Goal: Task Accomplishment & Management: Manage account settings

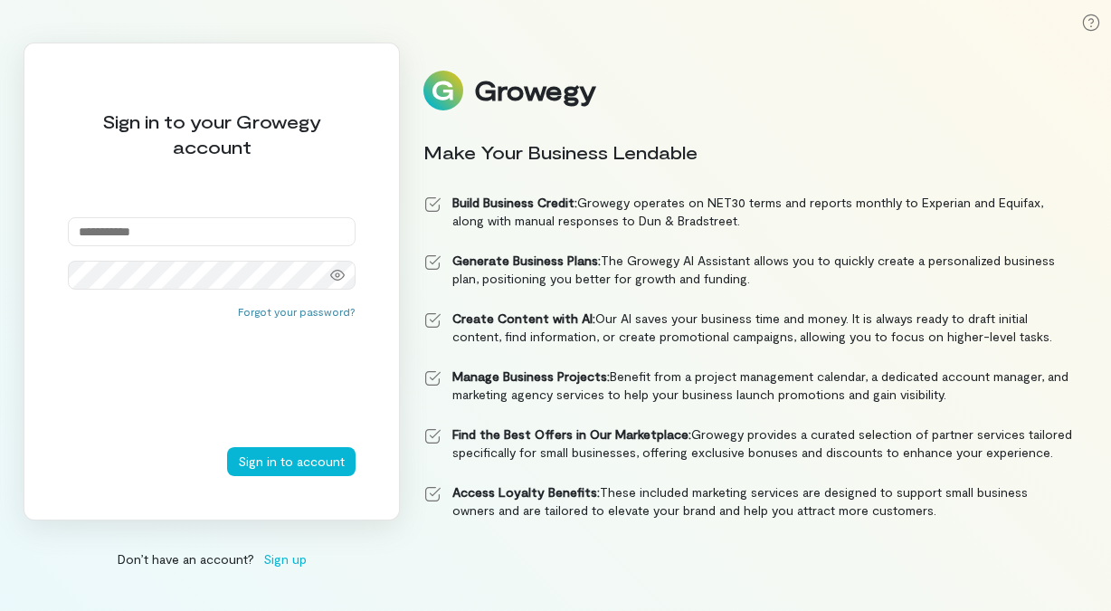
click at [137, 232] on input "email" at bounding box center [212, 231] width 288 height 29
type input "**********"
click at [264, 463] on button "Sign in to account" at bounding box center [291, 461] width 128 height 29
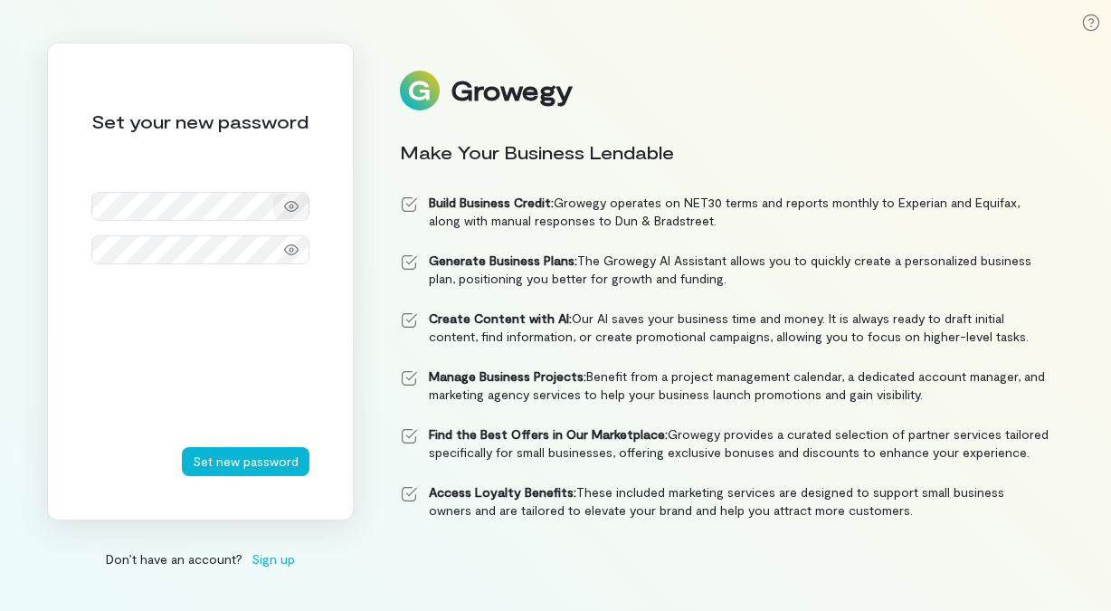
click at [296, 199] on icon at bounding box center [291, 206] width 14 height 14
click at [291, 202] on icon at bounding box center [291, 206] width 14 height 14
click at [253, 468] on button "Set new password" at bounding box center [246, 461] width 128 height 29
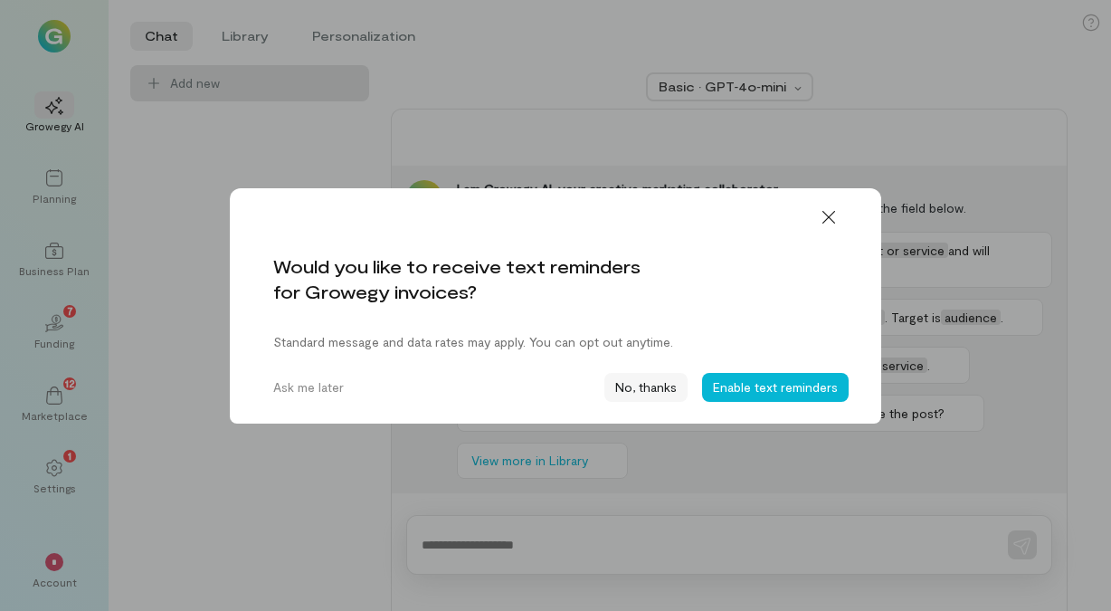
click at [659, 385] on button "No, thanks" at bounding box center [645, 387] width 83 height 29
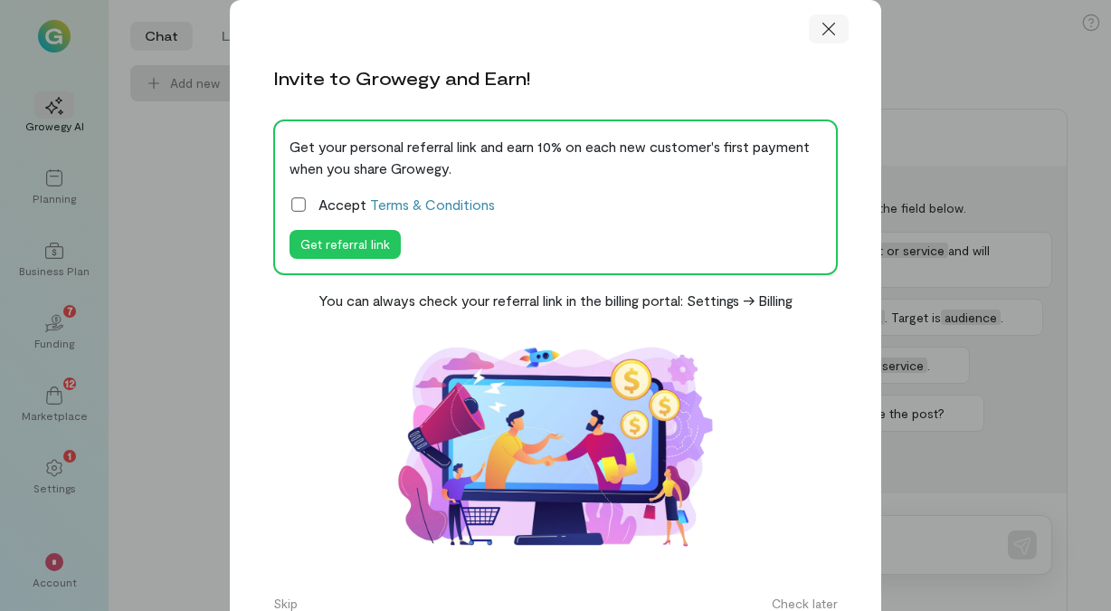
click at [830, 38] on icon at bounding box center [829, 29] width 18 height 18
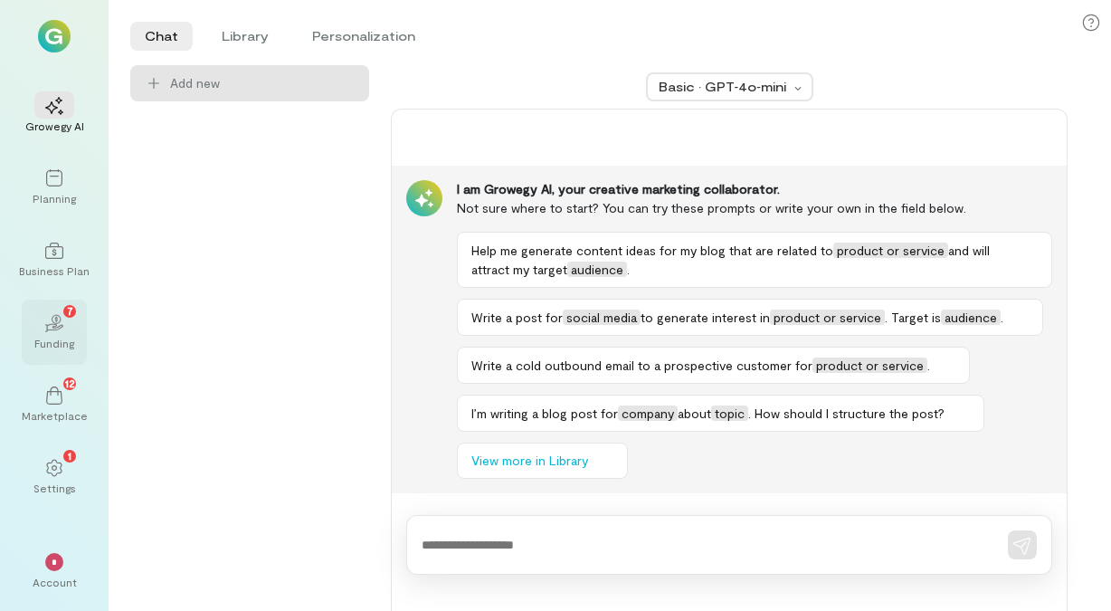
click at [52, 324] on icon at bounding box center [53, 327] width 20 height 8
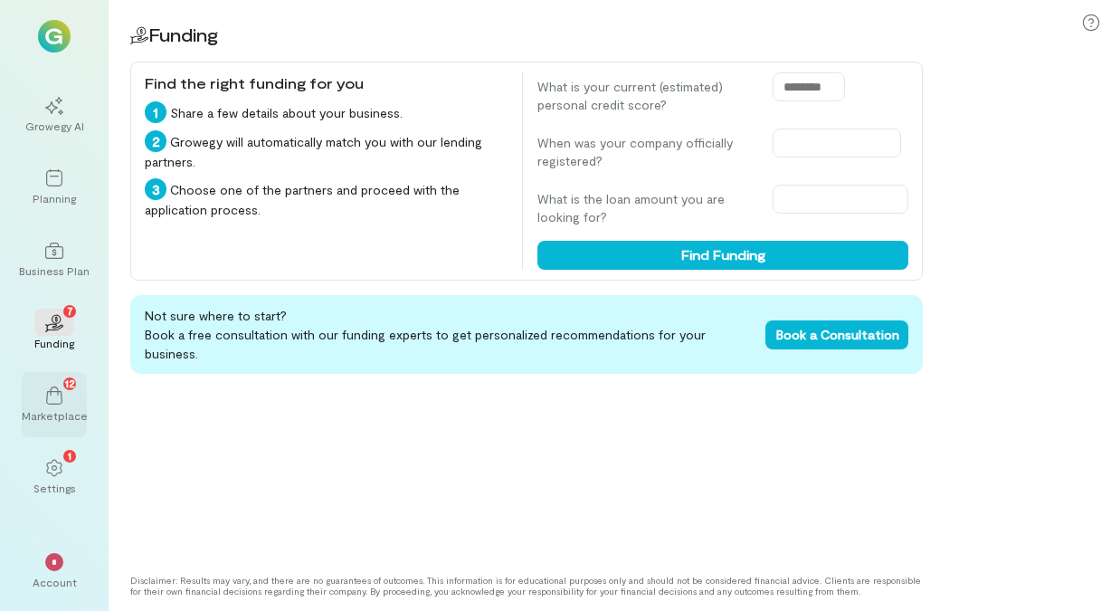
click at [55, 390] on icon at bounding box center [54, 395] width 16 height 18
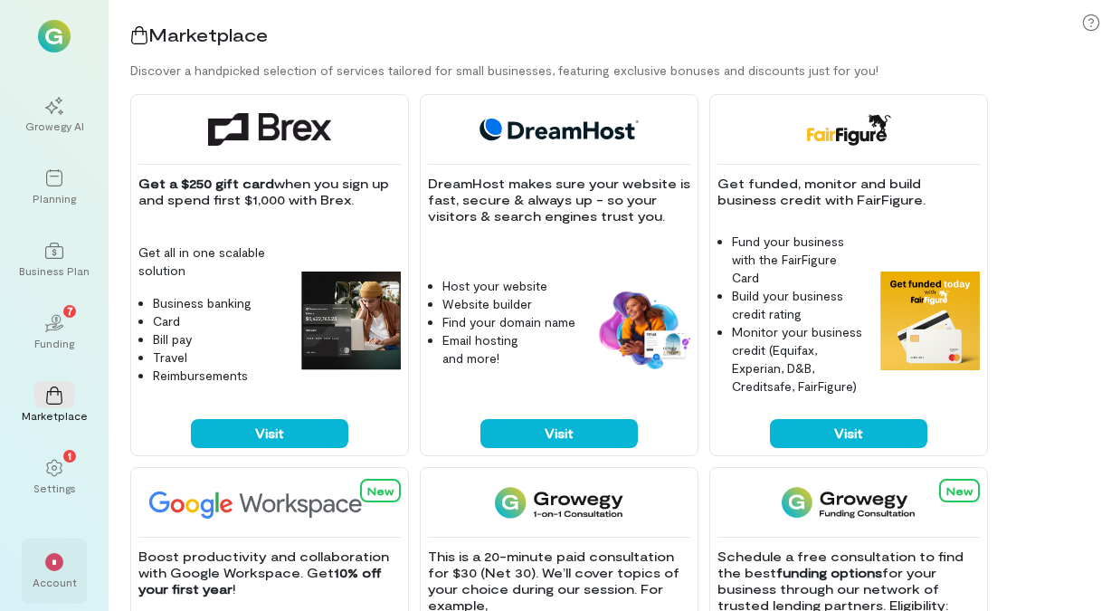
click at [54, 555] on div "*" at bounding box center [54, 562] width 18 height 18
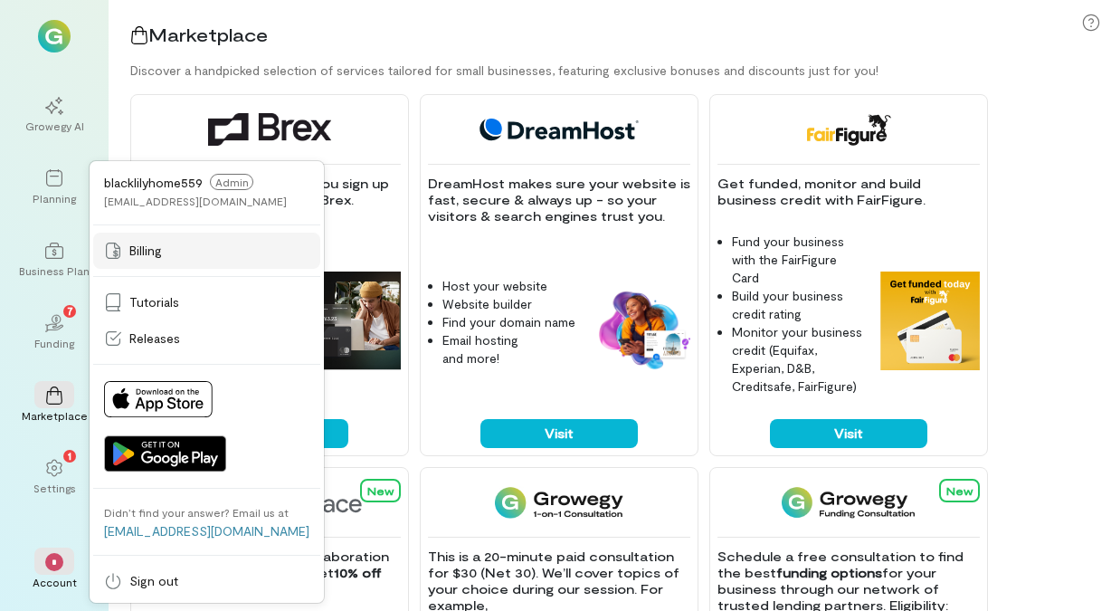
click at [147, 253] on span "Billing" at bounding box center [145, 251] width 33 height 18
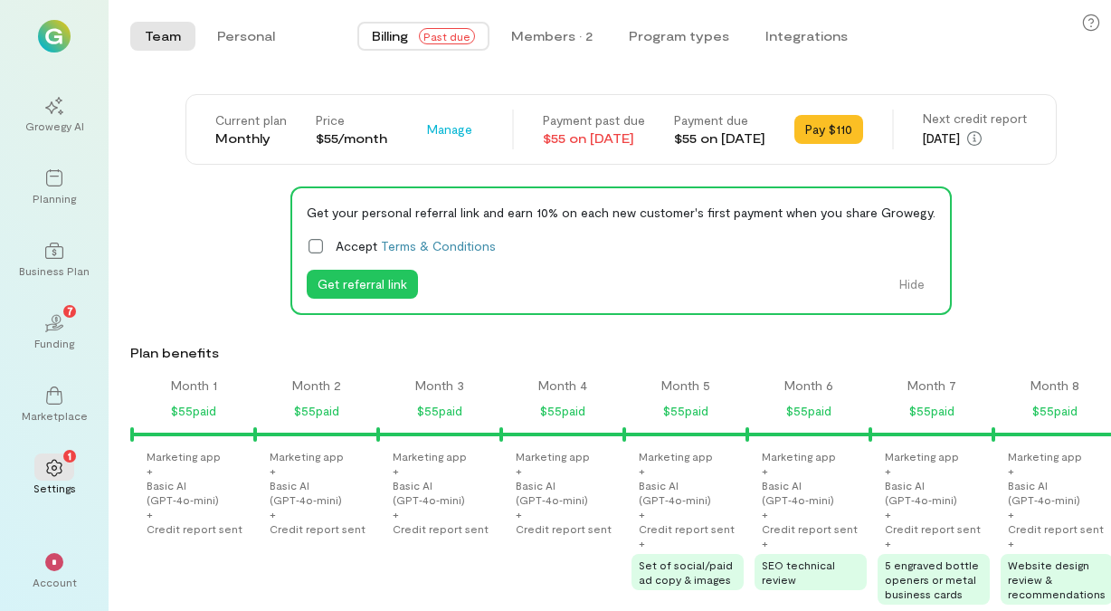
scroll to position [0, 1415]
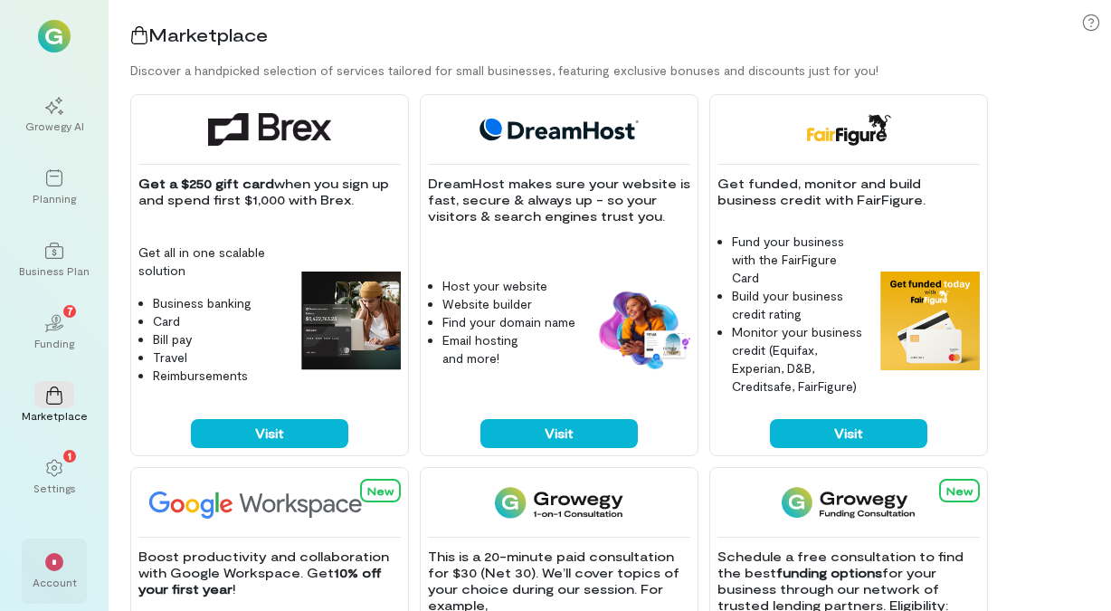
click at [61, 558] on div "*" at bounding box center [54, 562] width 18 height 18
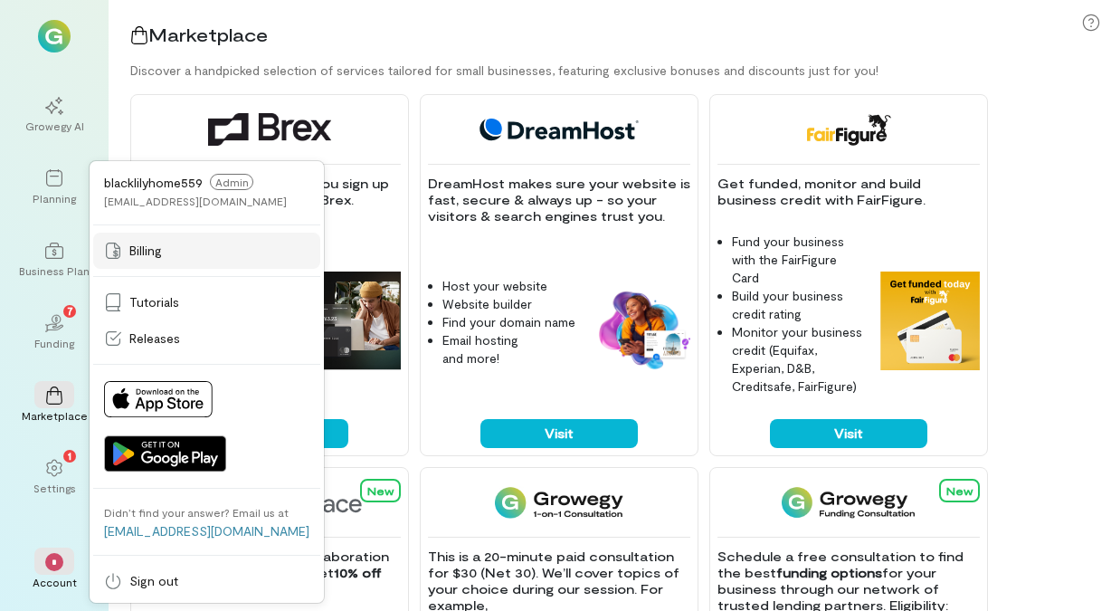
click at [135, 238] on link "Billing" at bounding box center [206, 250] width 227 height 36
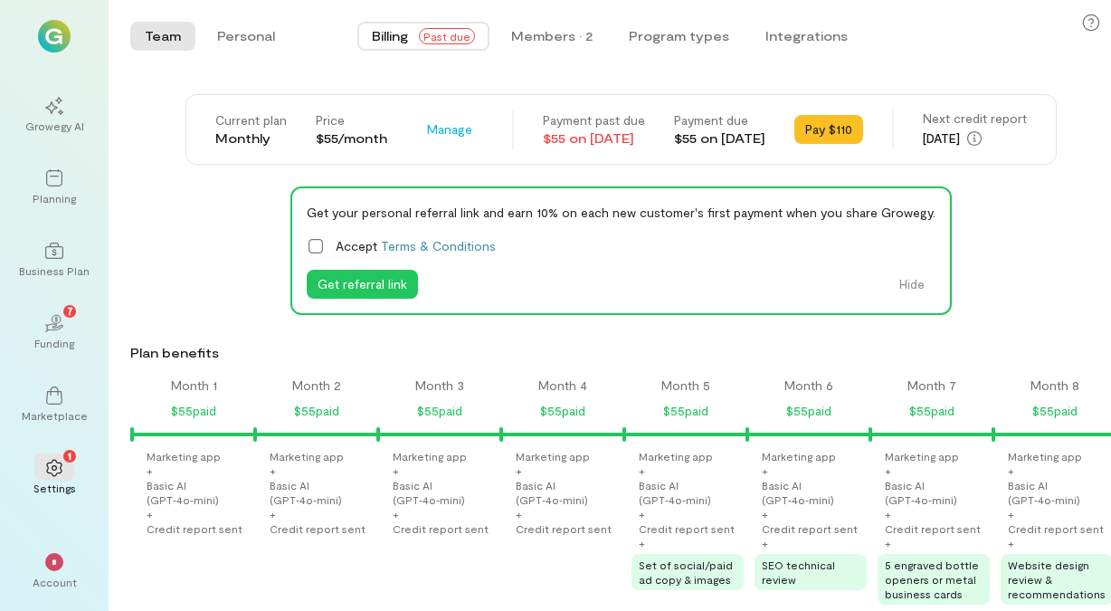
scroll to position [0, 1415]
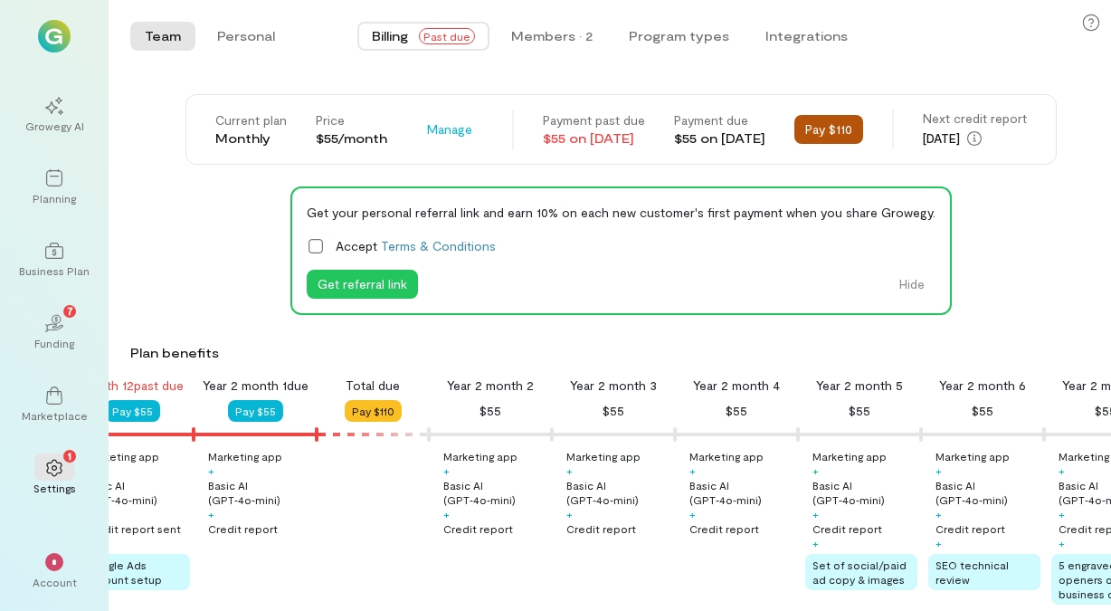
click at [861, 120] on button "Pay $110" at bounding box center [828, 129] width 69 height 29
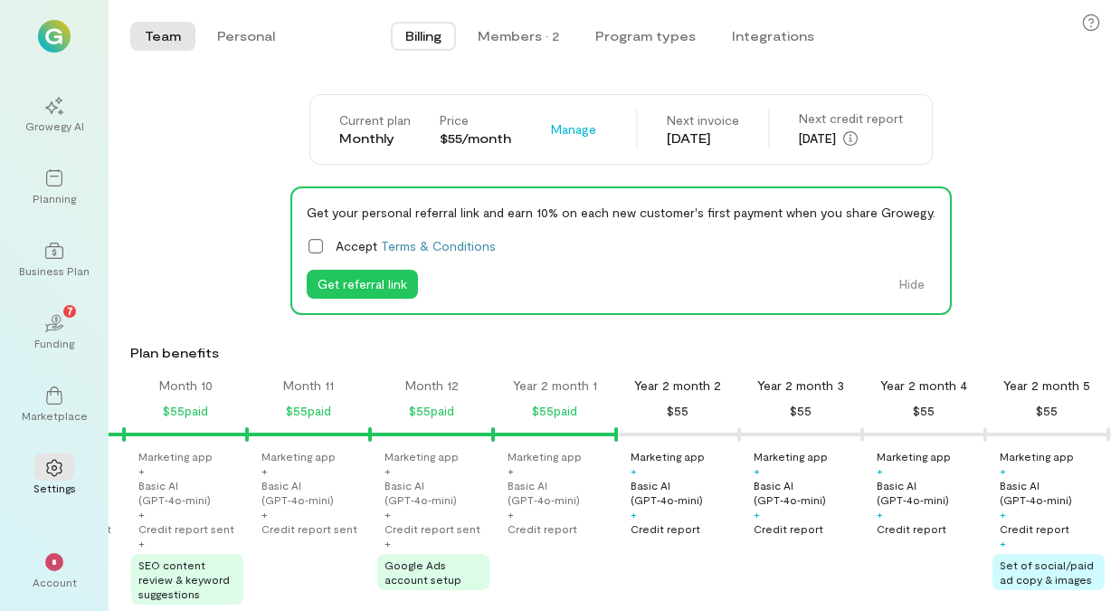
scroll to position [0, 1143]
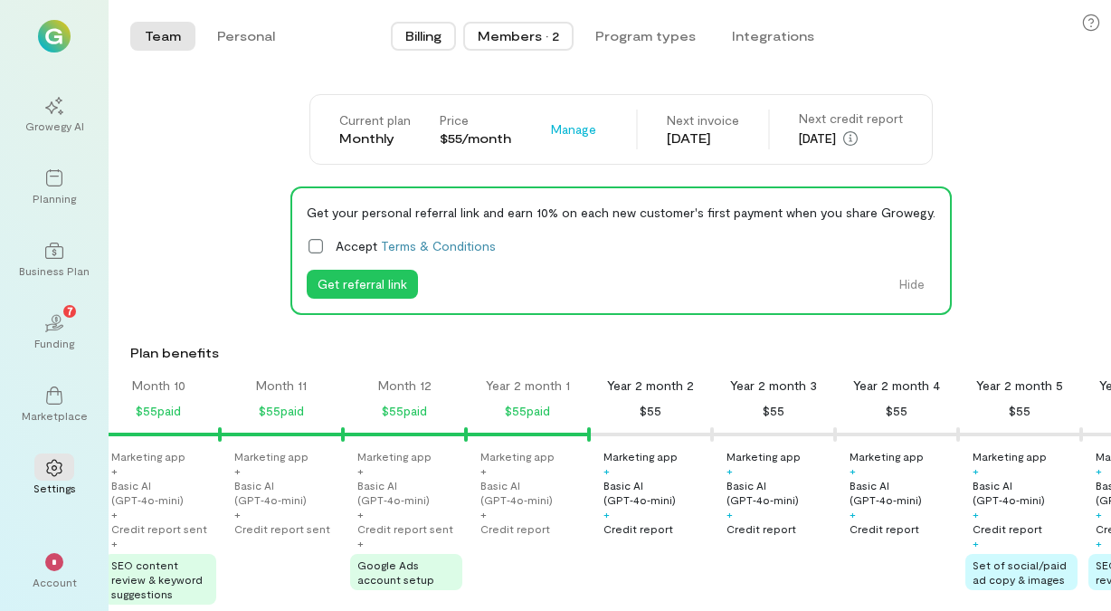
click at [525, 37] on div "Members · 2" at bounding box center [518, 36] width 81 height 18
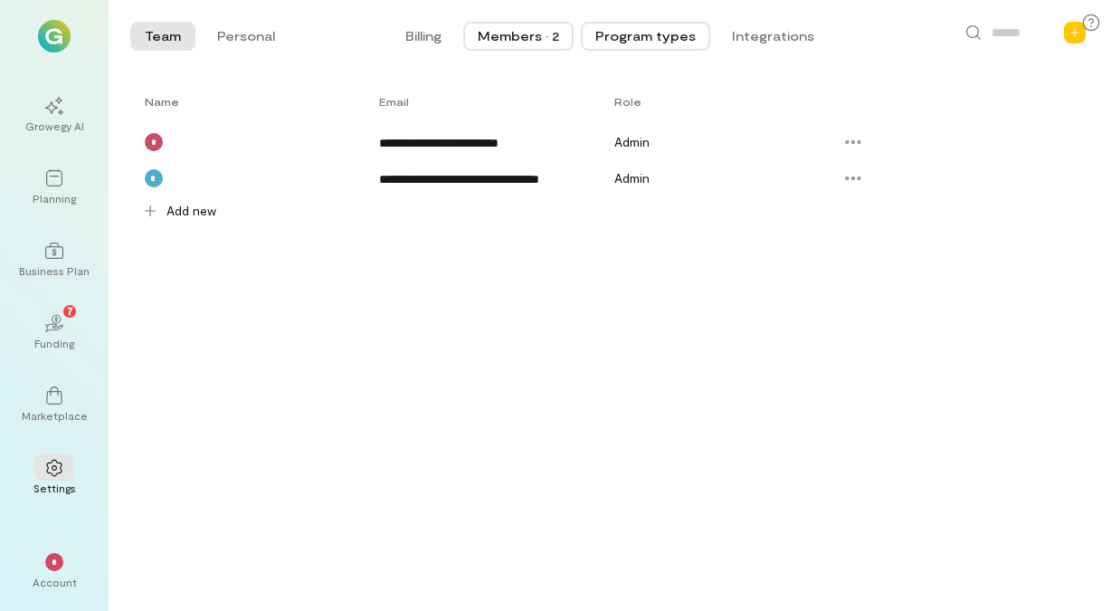
click at [622, 43] on button "Program types" at bounding box center [645, 36] width 129 height 29
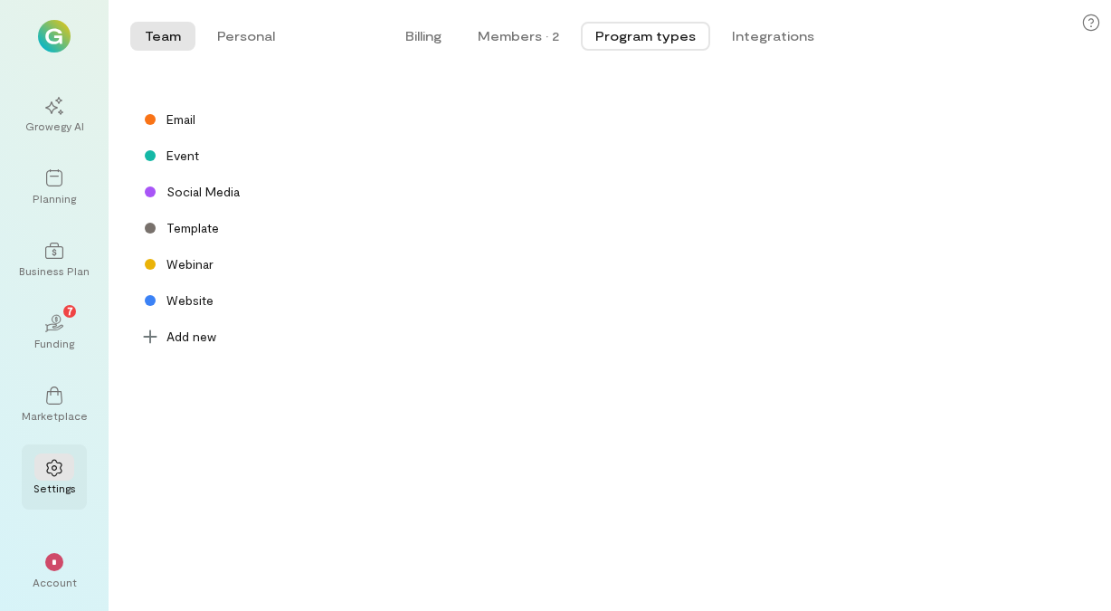
click at [56, 480] on div "Settings" at bounding box center [54, 487] width 43 height 14
click at [56, 551] on div "*" at bounding box center [54, 560] width 40 height 27
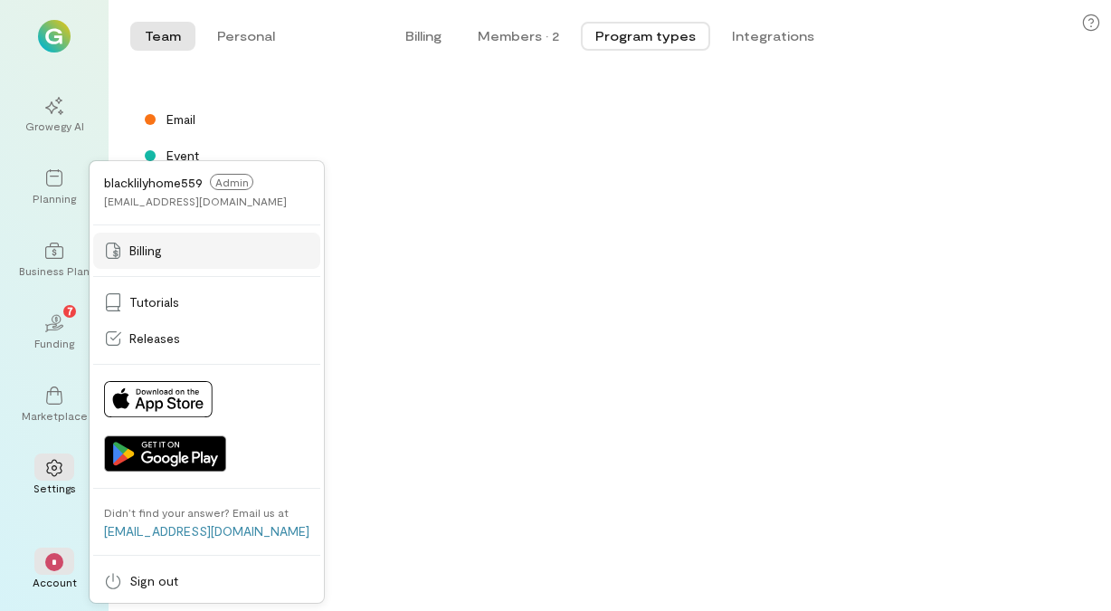
click at [141, 253] on span "Billing" at bounding box center [145, 251] width 33 height 18
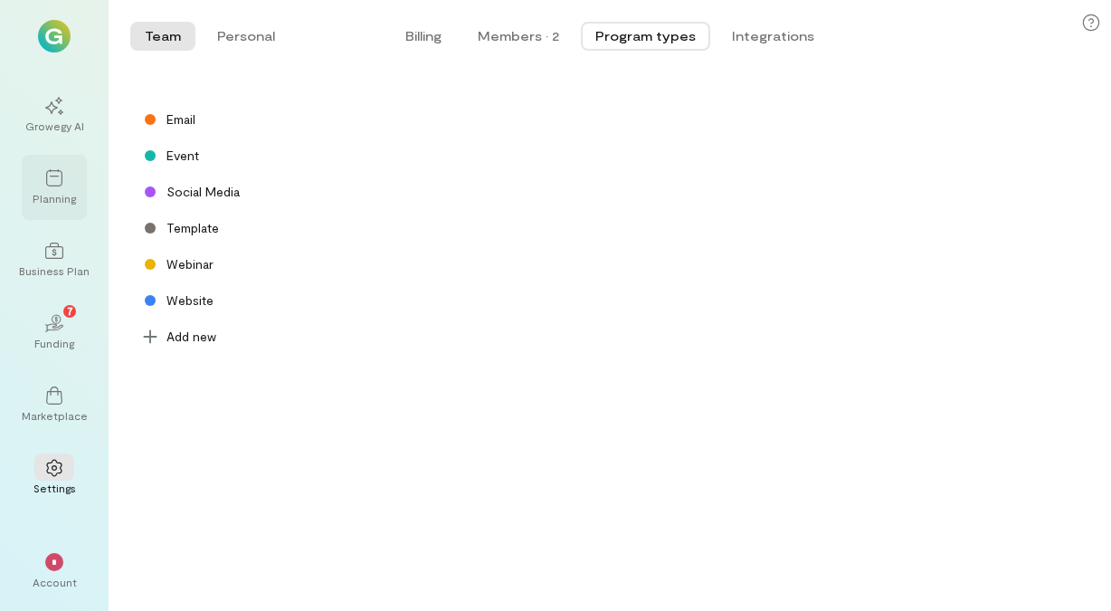
click at [64, 179] on div at bounding box center [54, 177] width 40 height 27
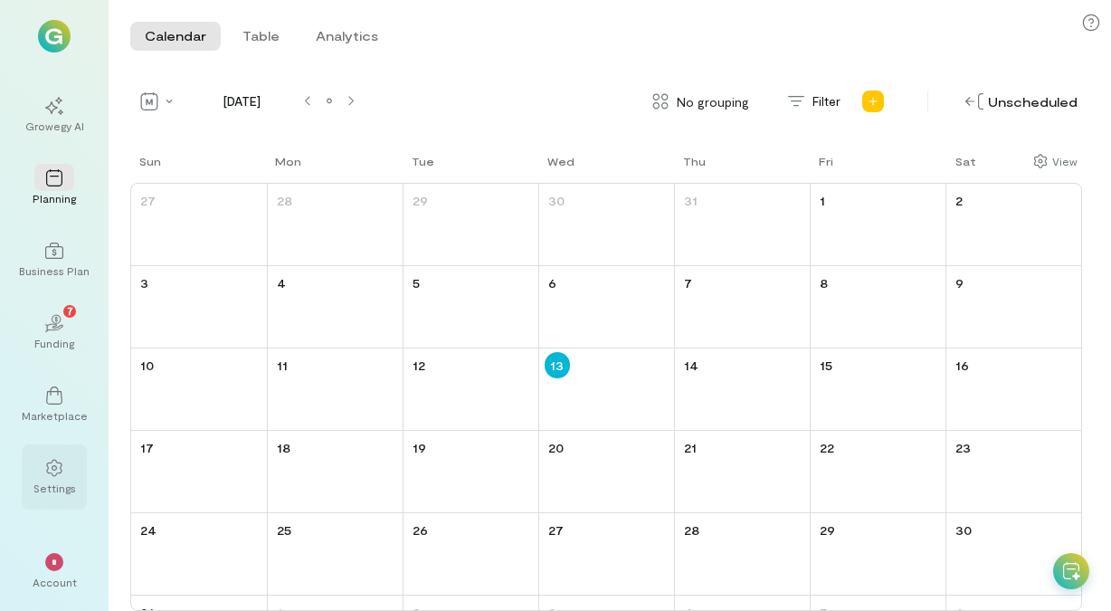
click at [59, 460] on icon at bounding box center [54, 468] width 18 height 18
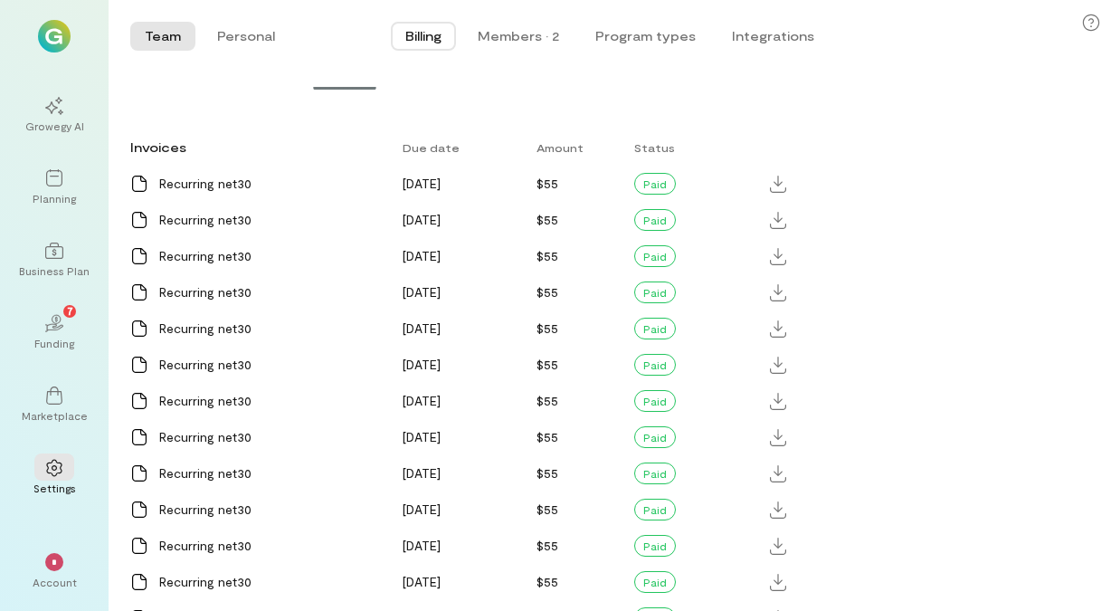
scroll to position [1252, 0]
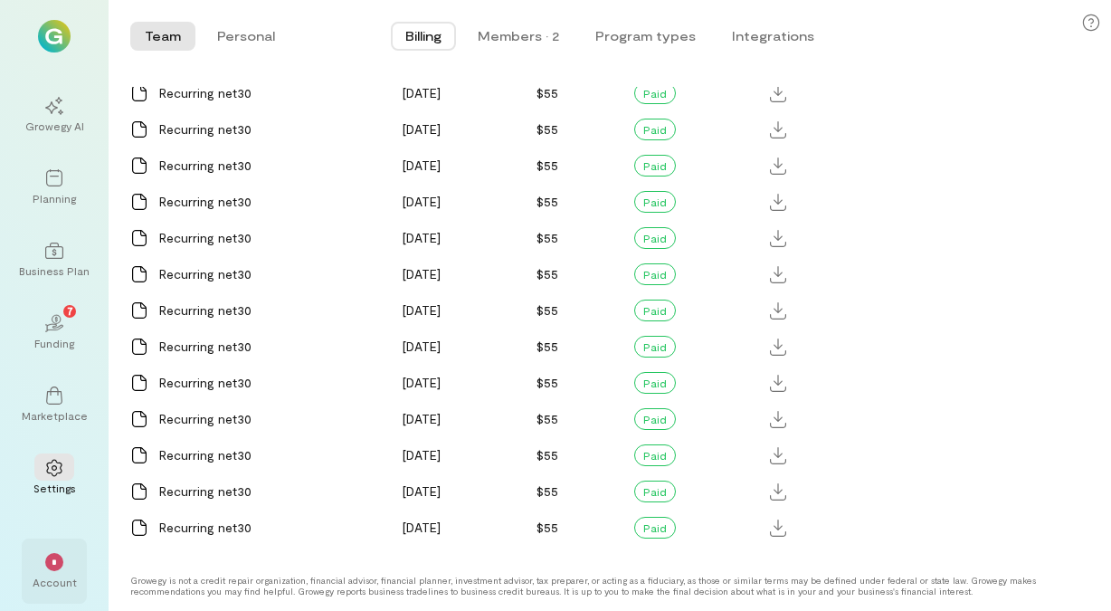
click at [67, 566] on div "*" at bounding box center [54, 560] width 40 height 27
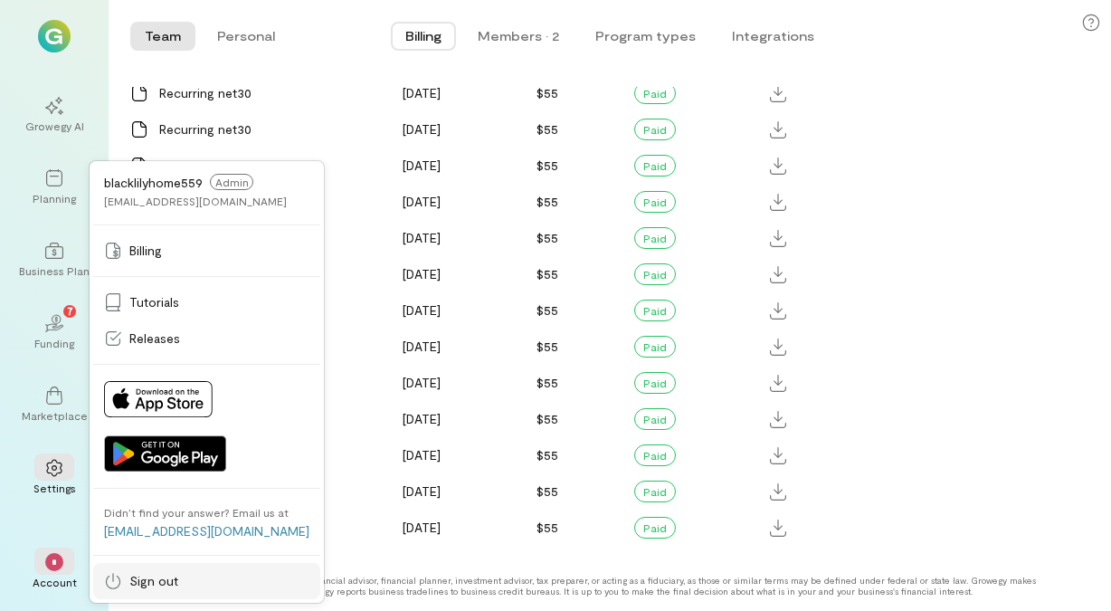
click at [149, 584] on span "Sign out" at bounding box center [153, 581] width 49 height 18
